Goal: Information Seeking & Learning: Understand process/instructions

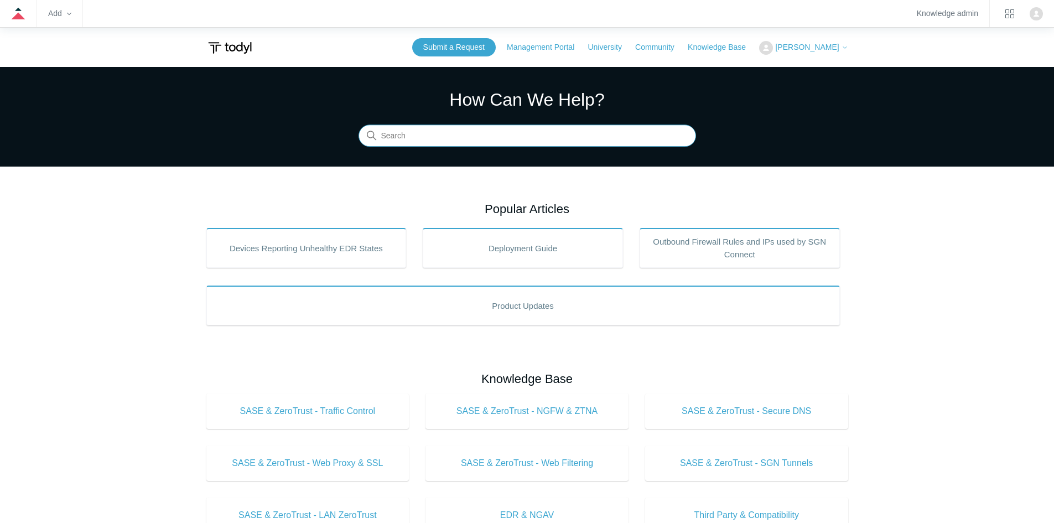
click at [409, 133] on input "Search" at bounding box center [528, 136] width 338 height 22
type input "intune"
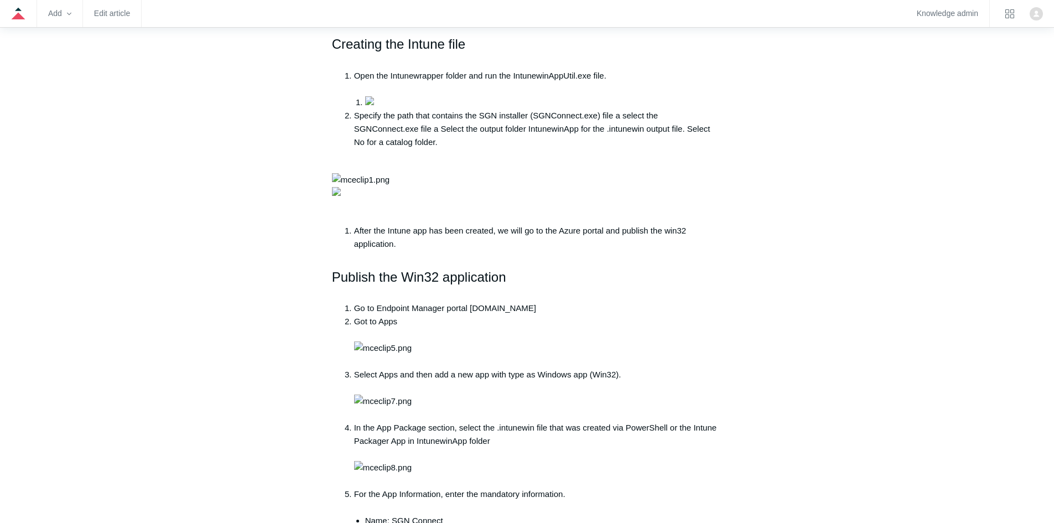
scroll to position [886, 0]
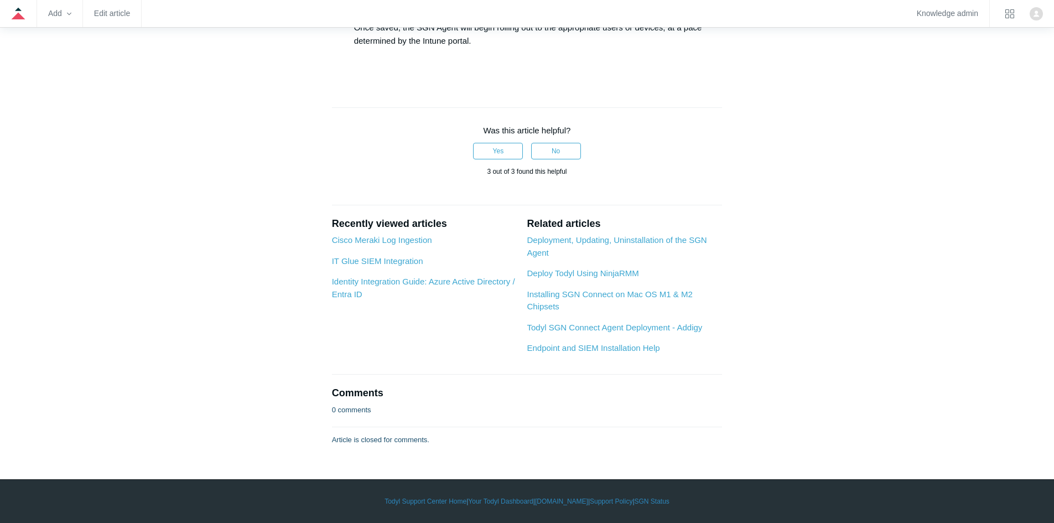
scroll to position [2214, 0]
